Goal: Information Seeking & Learning: Learn about a topic

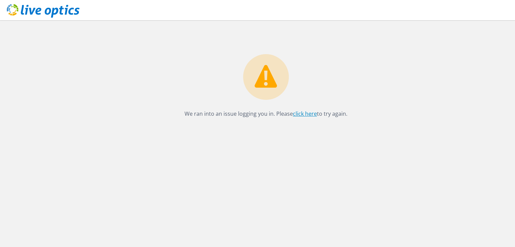
click at [300, 117] on link "click here" at bounding box center [305, 113] width 24 height 7
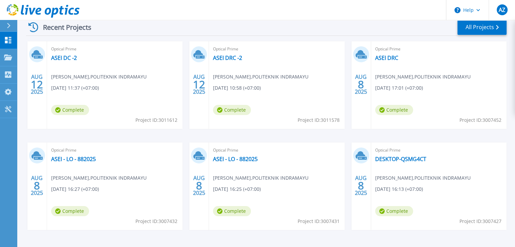
scroll to position [94, 0]
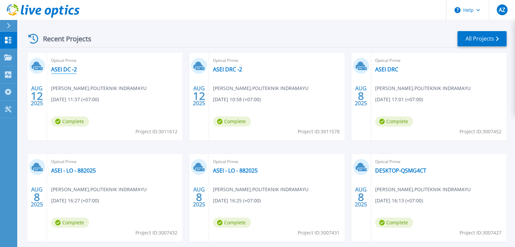
click at [65, 69] on link "ASEI DC -2" at bounding box center [64, 69] width 26 height 7
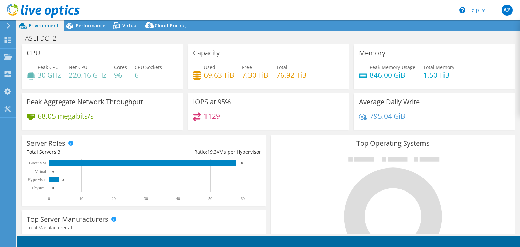
select select "USD"
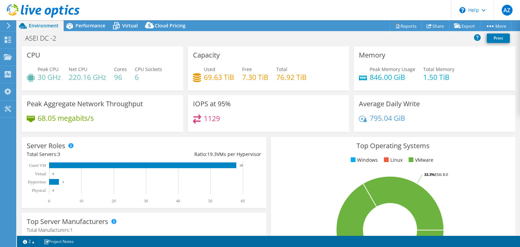
click at [364, 44] on div "ASEI DC -2 Print" at bounding box center [268, 38] width 503 height 13
click at [402, 75] on h4 "846.00 GiB" at bounding box center [393, 77] width 46 height 7
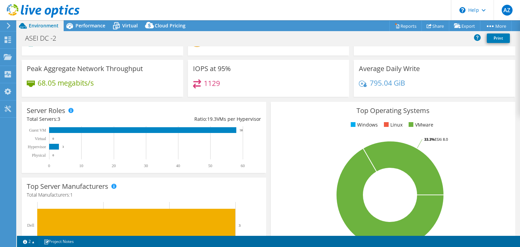
click at [394, 77] on div "Average Daily Write 795.04 GiB" at bounding box center [435, 78] width 162 height 37
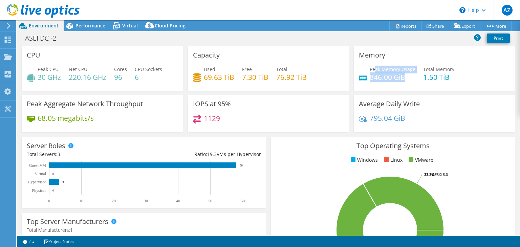
drag, startPoint x: 401, startPoint y: 78, endPoint x: 372, endPoint y: 71, distance: 29.7
click at [372, 71] on div "Peak Memory Usage 846.00 GiB" at bounding box center [393, 73] width 46 height 15
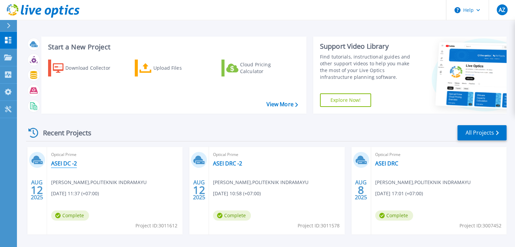
click at [67, 164] on link "ASEI DC -2" at bounding box center [64, 163] width 26 height 7
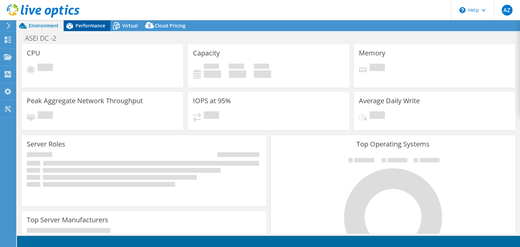
click at [94, 28] on span "Performance" at bounding box center [91, 25] width 30 height 6
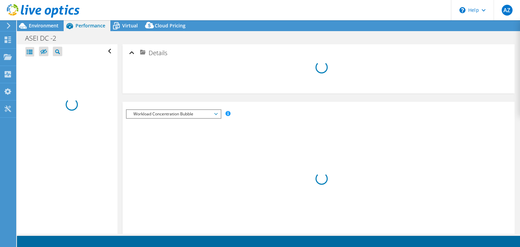
select select "USD"
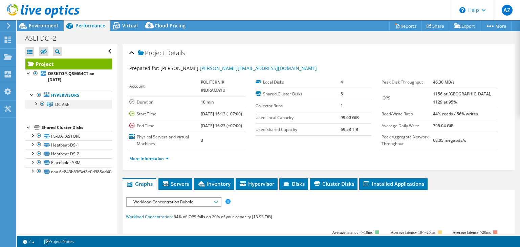
click at [33, 103] on div at bounding box center [35, 103] width 7 height 7
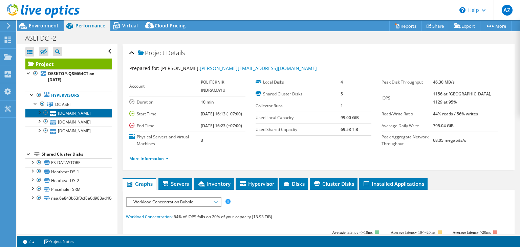
click at [65, 113] on link "[DOMAIN_NAME]" at bounding box center [68, 113] width 87 height 9
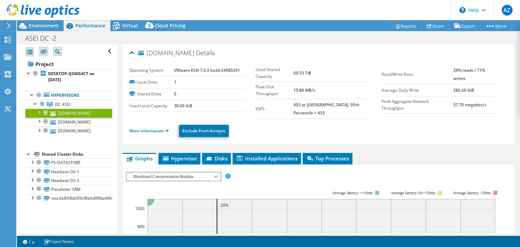
scroll to position [34, 0]
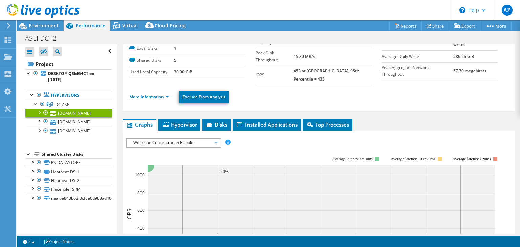
click at [194, 139] on span "Workload Concentration Bubble" at bounding box center [173, 143] width 87 height 8
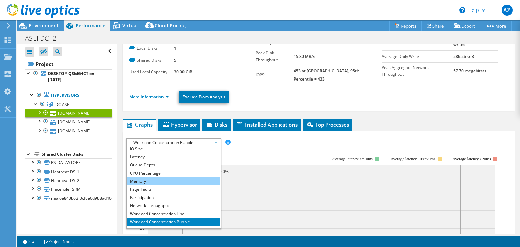
scroll to position [24, 0]
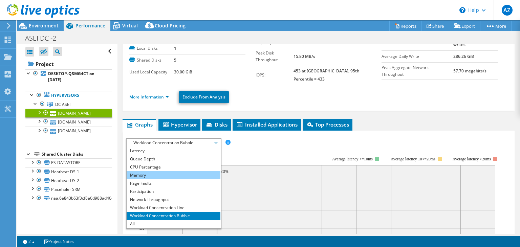
click at [182, 171] on li "Memory" at bounding box center [174, 175] width 94 height 8
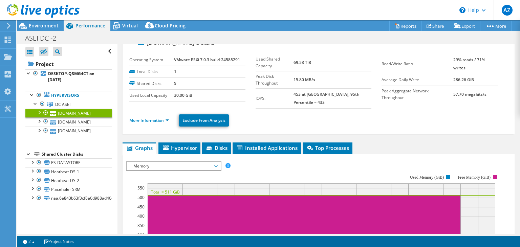
scroll to position [0, 0]
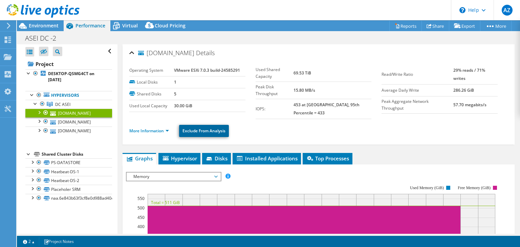
click at [210, 129] on link "Exclude From Analysis" at bounding box center [204, 131] width 50 height 12
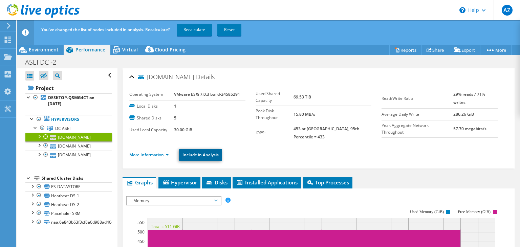
click at [209, 149] on link "Include in Analysis" at bounding box center [200, 155] width 43 height 12
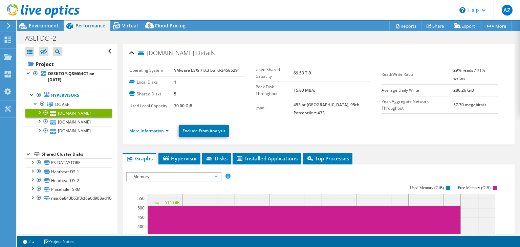
click at [161, 128] on link "More Information" at bounding box center [149, 131] width 40 height 6
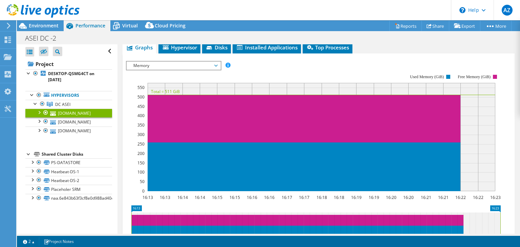
scroll to position [351, 0]
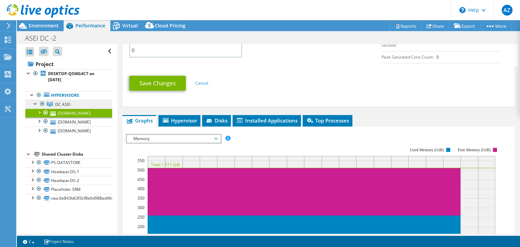
click at [61, 107] on span "DC ASEI" at bounding box center [62, 105] width 15 height 6
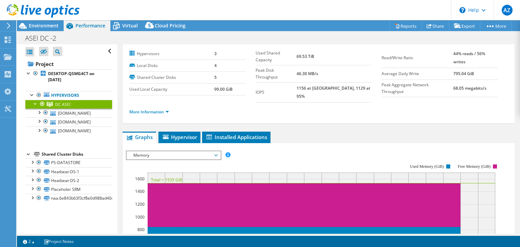
scroll to position [0, 0]
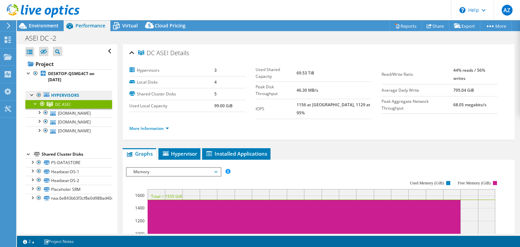
click at [89, 97] on link "Hypervisors" at bounding box center [68, 95] width 87 height 9
click at [66, 94] on link "Hypervisors" at bounding box center [68, 95] width 87 height 9
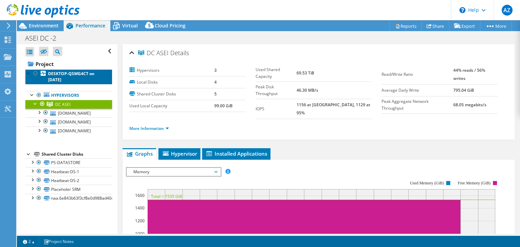
click at [67, 77] on b "DESKTOP-QSMG4CT on [DATE]" at bounding box center [71, 77] width 46 height 12
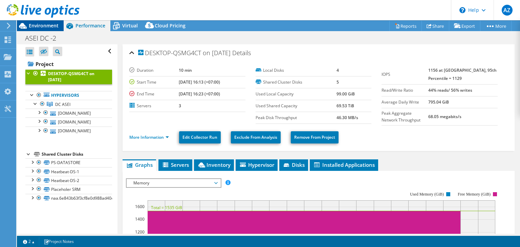
click at [45, 27] on span "Environment" at bounding box center [44, 25] width 30 height 6
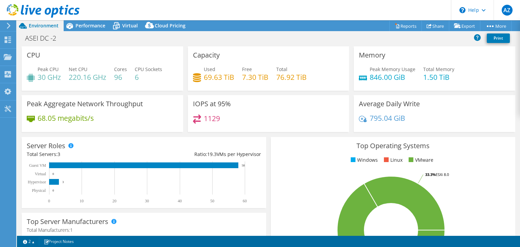
click at [244, 140] on div "Server Roles Physical Servers represent bare metal servers that were targets of…" at bounding box center [144, 172] width 245 height 71
drag, startPoint x: 414, startPoint y: 76, endPoint x: 368, endPoint y: 78, distance: 45.5
click at [368, 78] on div "Peak Memory Usage 846.00 GiB Total Memory 1.50 TiB" at bounding box center [434, 77] width 151 height 22
click at [82, 25] on span "Performance" at bounding box center [91, 25] width 30 height 6
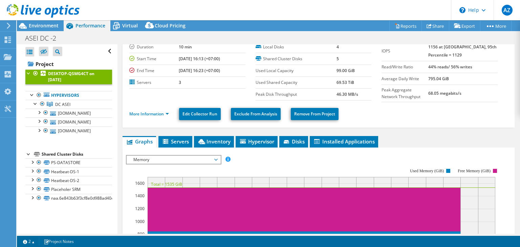
scroll to position [34, 0]
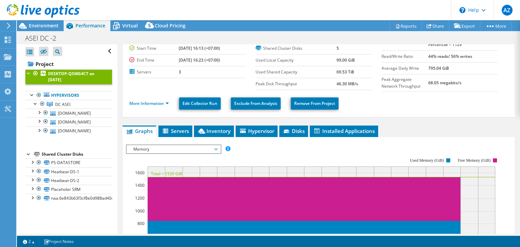
click at [211, 148] on span "Memory" at bounding box center [173, 149] width 87 height 8
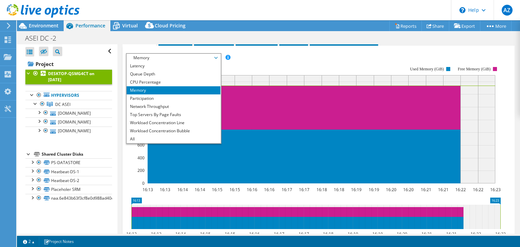
scroll to position [135, 0]
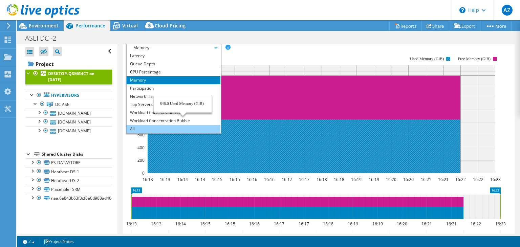
click at [188, 128] on li "All" at bounding box center [174, 129] width 94 height 8
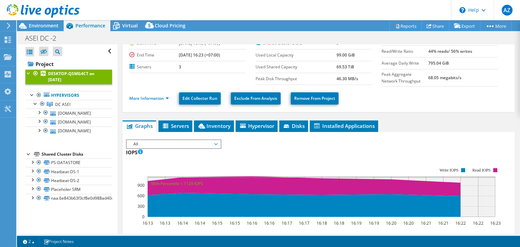
scroll to position [0, 0]
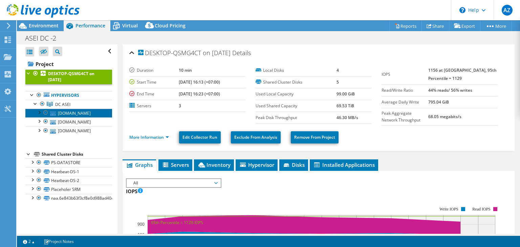
click at [89, 109] on link "[DOMAIN_NAME]" at bounding box center [68, 113] width 87 height 9
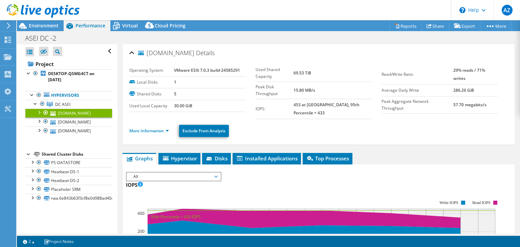
click at [210, 173] on span "All" at bounding box center [173, 177] width 87 height 8
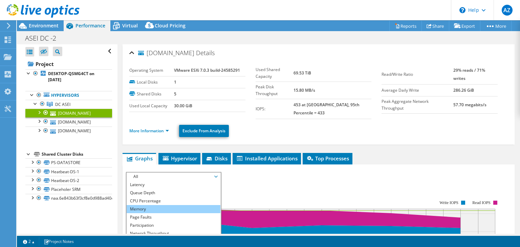
click at [185, 205] on li "Memory" at bounding box center [174, 209] width 94 height 8
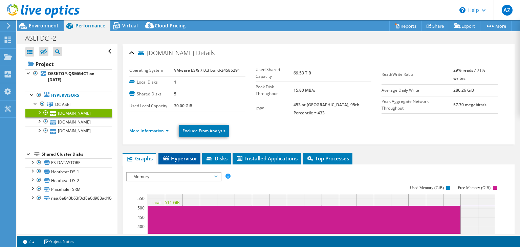
click at [172, 155] on span "Hypervisor" at bounding box center [179, 158] width 35 height 7
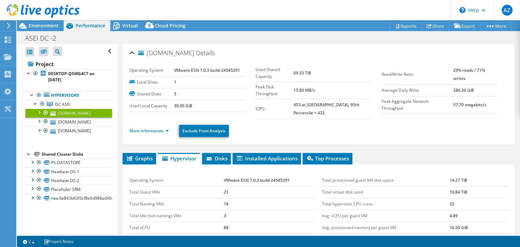
scroll to position [68, 0]
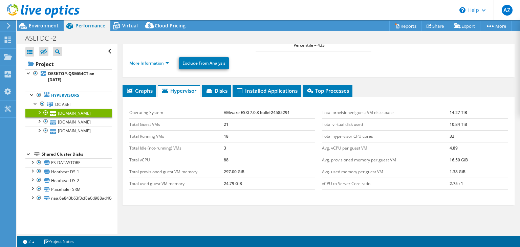
click at [200, 85] on li "Hypervisor" at bounding box center [179, 91] width 42 height 12
click at [204, 86] on li "Disks" at bounding box center [216, 91] width 29 height 12
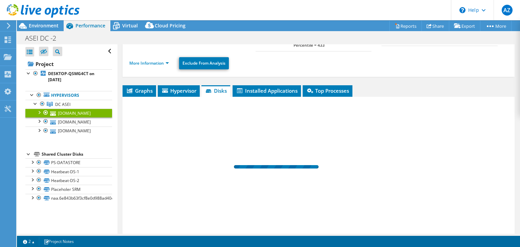
click at [205, 86] on li "Disks" at bounding box center [216, 91] width 29 height 12
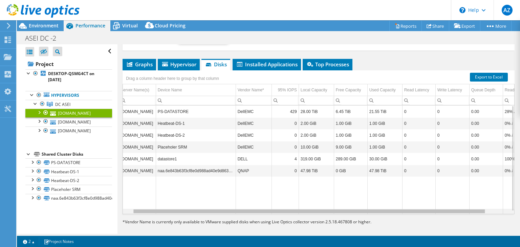
scroll to position [0, 0]
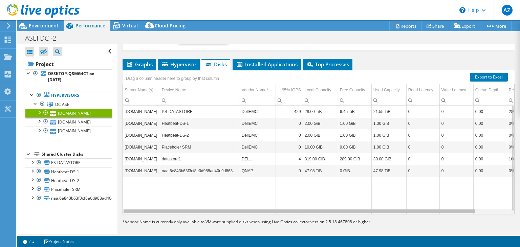
drag, startPoint x: 308, startPoint y: 207, endPoint x: 239, endPoint y: 224, distance: 71.4
click at [239, 224] on body "AZ End User Ahmad Zulfikar ahmad.zulfikar@saptatunas.com POLITEKNIK INDRAMAYU M…" at bounding box center [260, 123] width 520 height 247
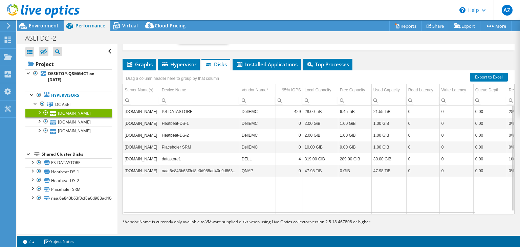
click at [224, 218] on p "* Vendor Name is currently only available to VMware supplied disks when using L…" at bounding box center [284, 221] width 322 height 7
click at [226, 211] on div "Data grid" at bounding box center [299, 212] width 353 height 3
click at [489, 73] on link "Export to Excel" at bounding box center [489, 77] width 38 height 9
click at [42, 146] on div "Project DESKTOP-QSMG4CT on 8/12/2025 Hypervisors DC ASEI" at bounding box center [68, 131] width 87 height 144
click at [82, 104] on link "DC ASEI" at bounding box center [68, 104] width 87 height 9
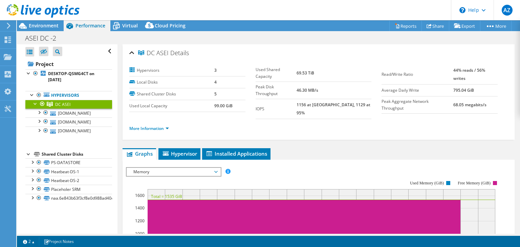
drag, startPoint x: 261, startPoint y: 58, endPoint x: 322, endPoint y: 48, distance: 61.8
click at [261, 58] on div "DC ASEI Details" at bounding box center [318, 53] width 379 height 15
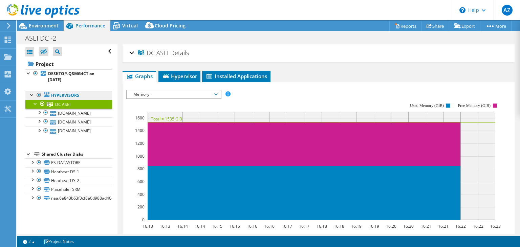
click at [66, 95] on link "Hypervisors" at bounding box center [68, 95] width 87 height 9
click at [12, 42] on div at bounding box center [8, 40] width 8 height 7
click at [41, 27] on span "Environment" at bounding box center [44, 25] width 30 height 6
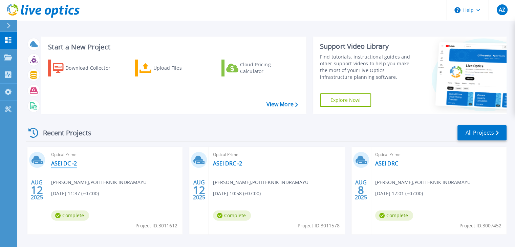
click at [66, 165] on link "ASEI DC -2" at bounding box center [64, 163] width 26 height 7
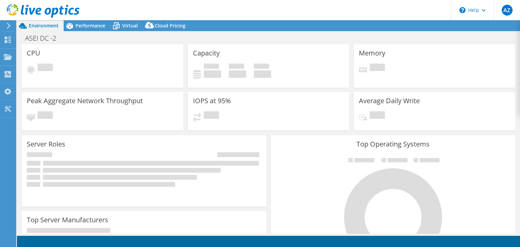
click at [309, 37] on div "ASEI DC -2 Print" at bounding box center [268, 38] width 503 height 13
select select "USD"
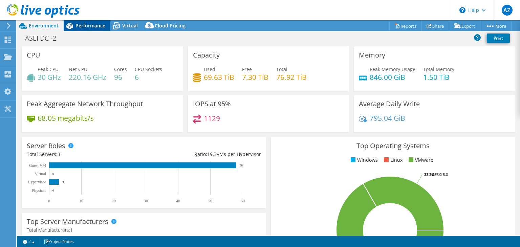
click at [84, 26] on span "Performance" at bounding box center [91, 25] width 30 height 6
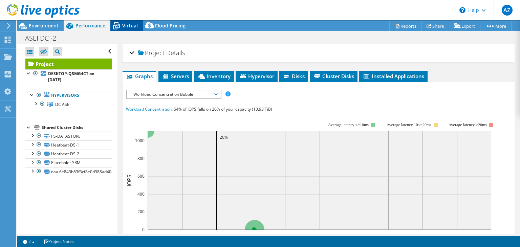
click at [128, 29] on div "Virtual" at bounding box center [126, 25] width 33 height 11
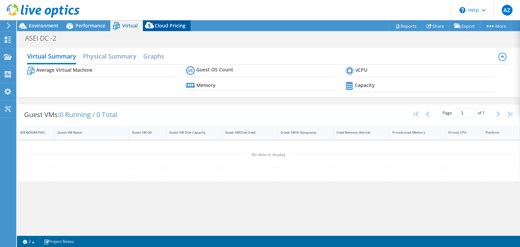
click at [163, 27] on span "Cloud Pricing" at bounding box center [170, 25] width 31 height 6
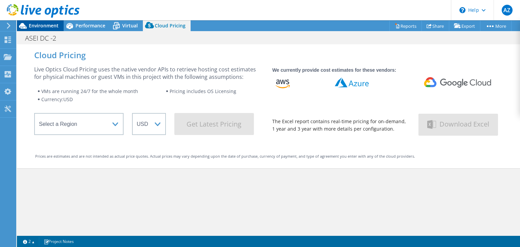
click at [50, 24] on span "Environment" at bounding box center [44, 25] width 30 height 6
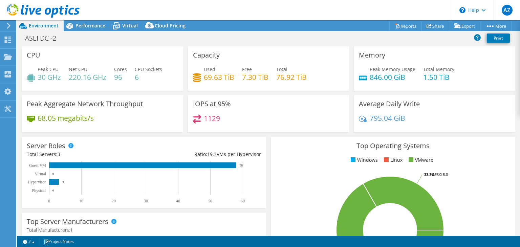
click at [353, 93] on div "Memory Peak Memory Usage 846.00 GiB Total Memory 1.50 TiB" at bounding box center [435, 70] width 166 height 49
click at [328, 30] on div "Project Actions Project Actions Reports Share Export vSAN ReadyNode Sizer" at bounding box center [268, 25] width 503 height 11
click at [280, 52] on div "Capacity Used 69.63 TiB Free 7.30 TiB Total 76.92 TiB" at bounding box center [269, 68] width 162 height 44
click at [8, 39] on icon at bounding box center [8, 40] width 8 height 6
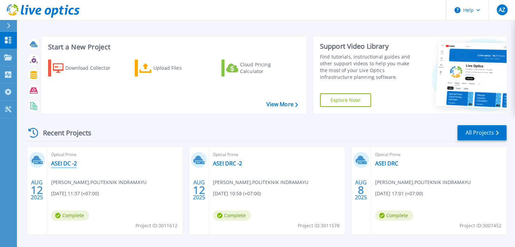
click at [68, 160] on link "ASEI DC -2" at bounding box center [64, 163] width 26 height 7
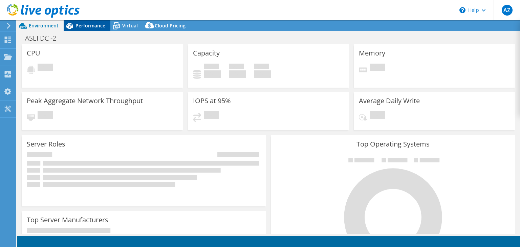
click at [88, 21] on div "Performance" at bounding box center [87, 25] width 47 height 11
click at [89, 26] on span "Performance" at bounding box center [91, 25] width 30 height 6
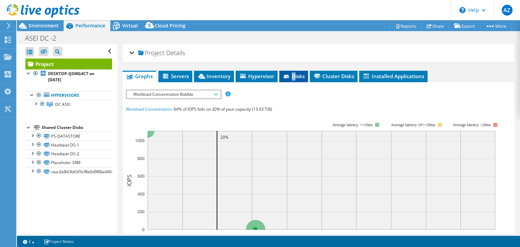
click at [295, 77] on span "Disks" at bounding box center [294, 76] width 22 height 7
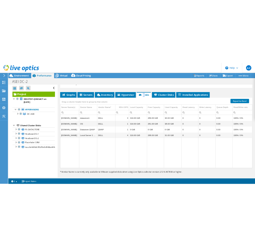
scroll to position [18, 0]
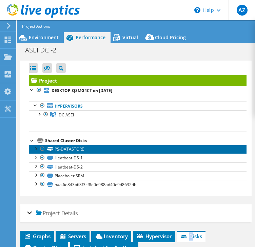
click at [69, 151] on link "PS-DATASTORE" at bounding box center [137, 149] width 217 height 9
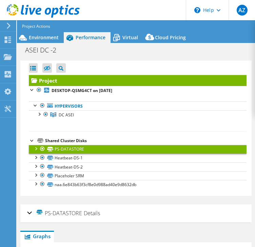
scroll to position [27, 0]
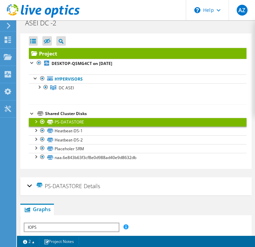
drag, startPoint x: 23, startPoint y: 184, endPoint x: 30, endPoint y: 183, distance: 7.1
click at [23, 184] on div "PS-DATASTORE Details Total Capacity 28.00 TiB Used Capacity 21.55 TiB Peak Thro…" at bounding box center [135, 186] width 231 height 18
click at [30, 183] on div "PS-DATASTORE Details" at bounding box center [135, 186] width 217 height 15
